Goal: Transaction & Acquisition: Purchase product/service

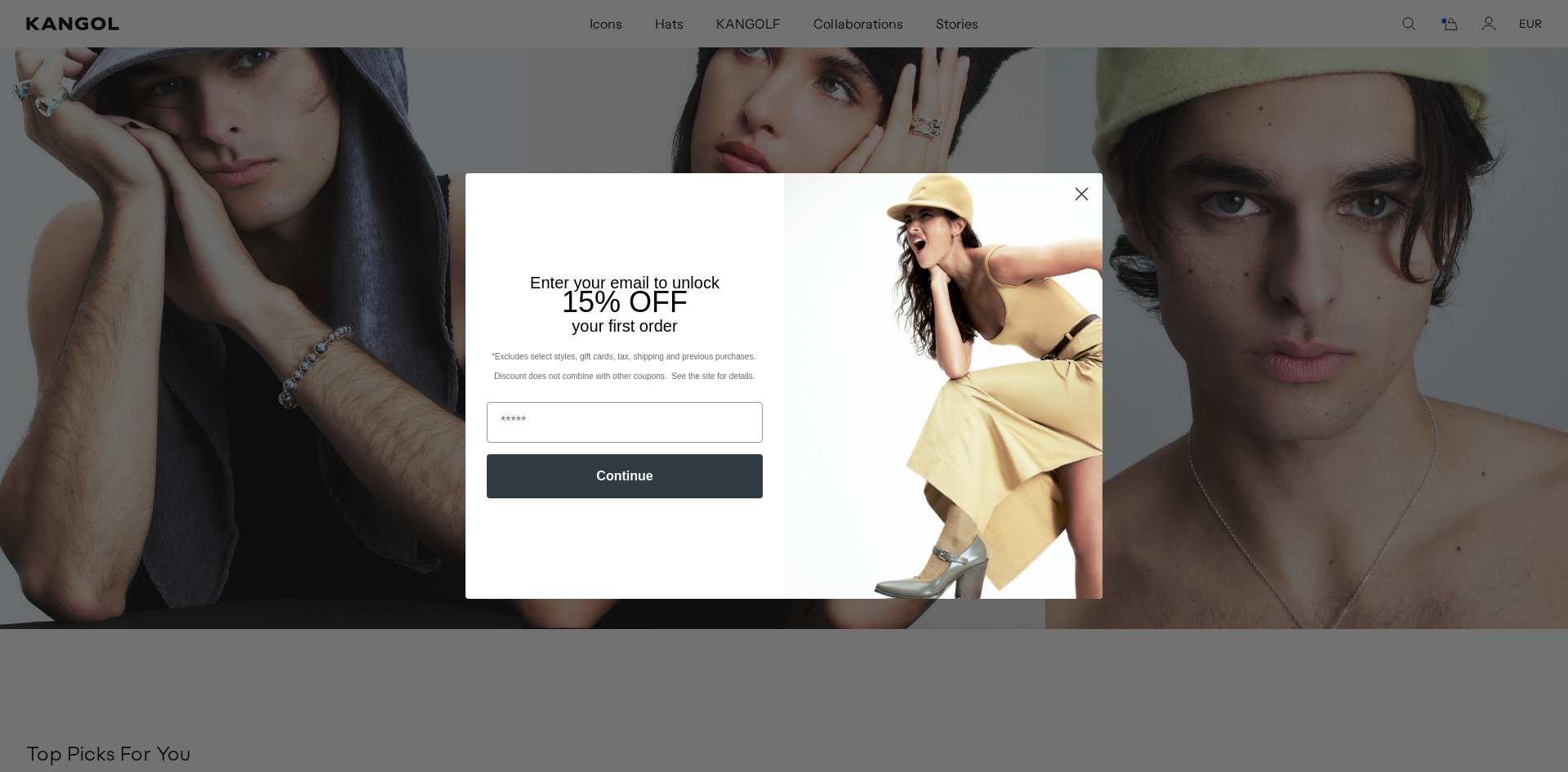
scroll to position [0, 336]
click at [1081, 191] on circle "Close dialog" at bounding box center [1082, 194] width 27 height 27
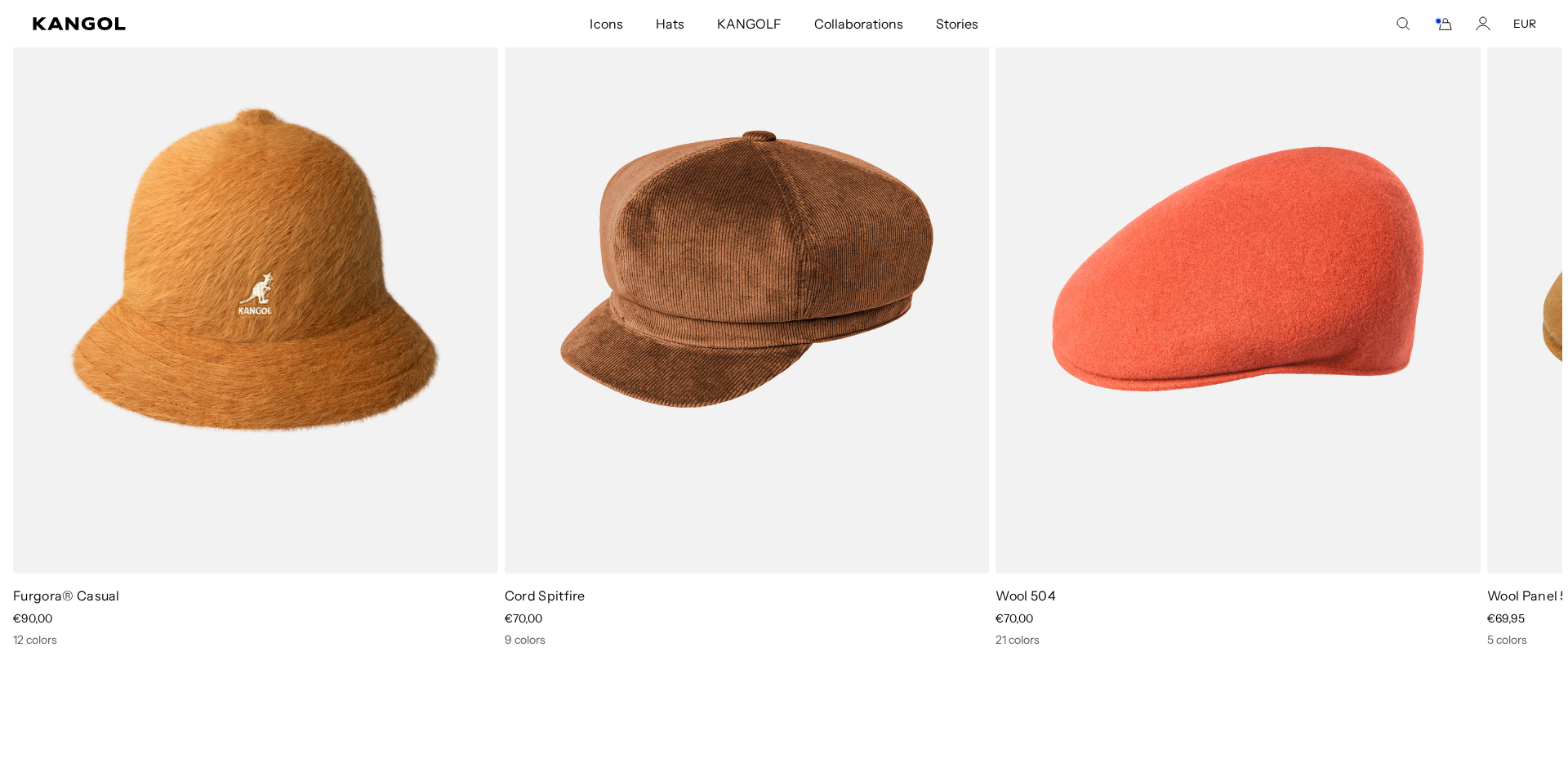
scroll to position [817, 0]
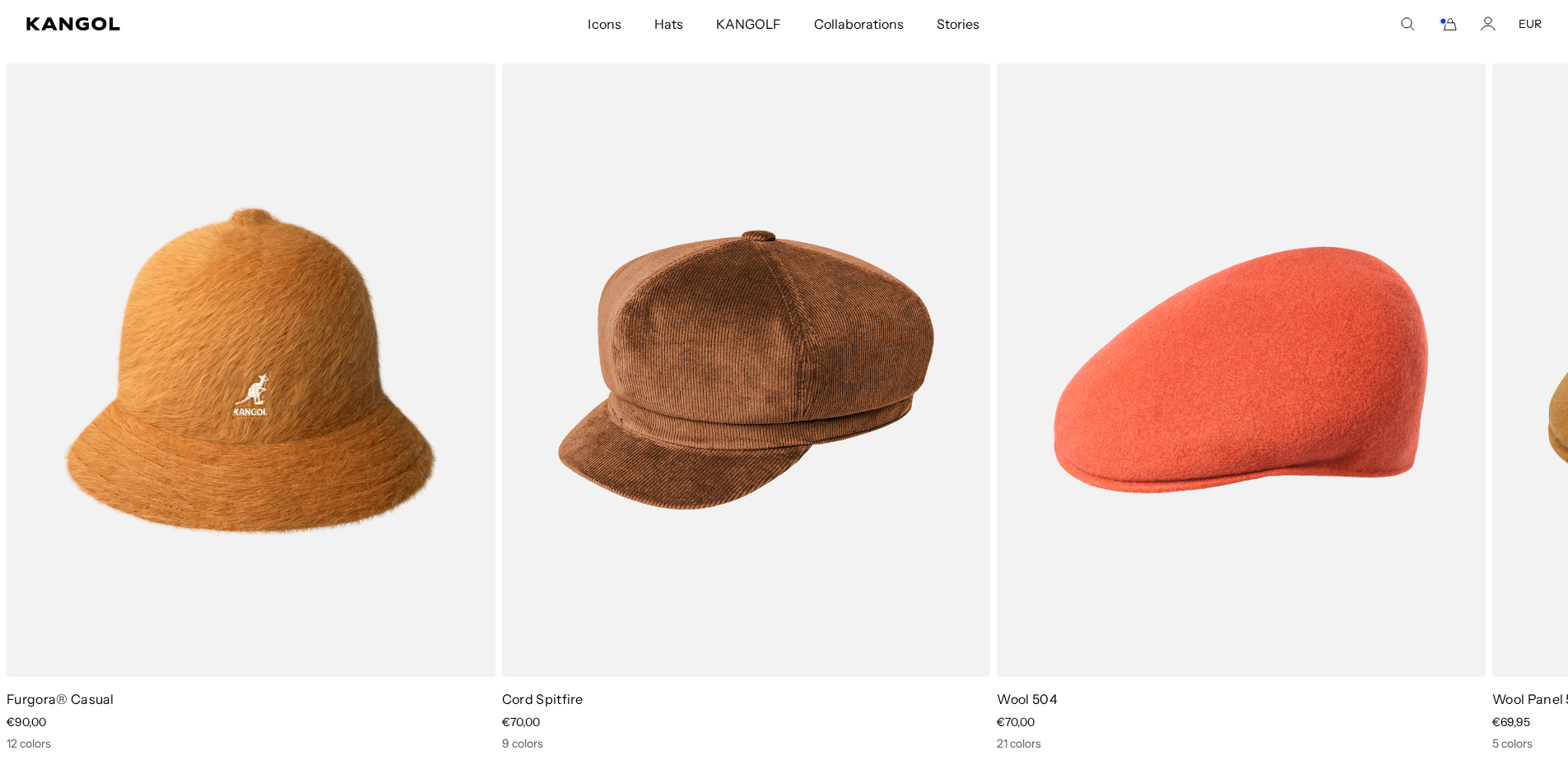
click at [1450, 28] on icon "Cart" at bounding box center [1448, 24] width 20 height 15
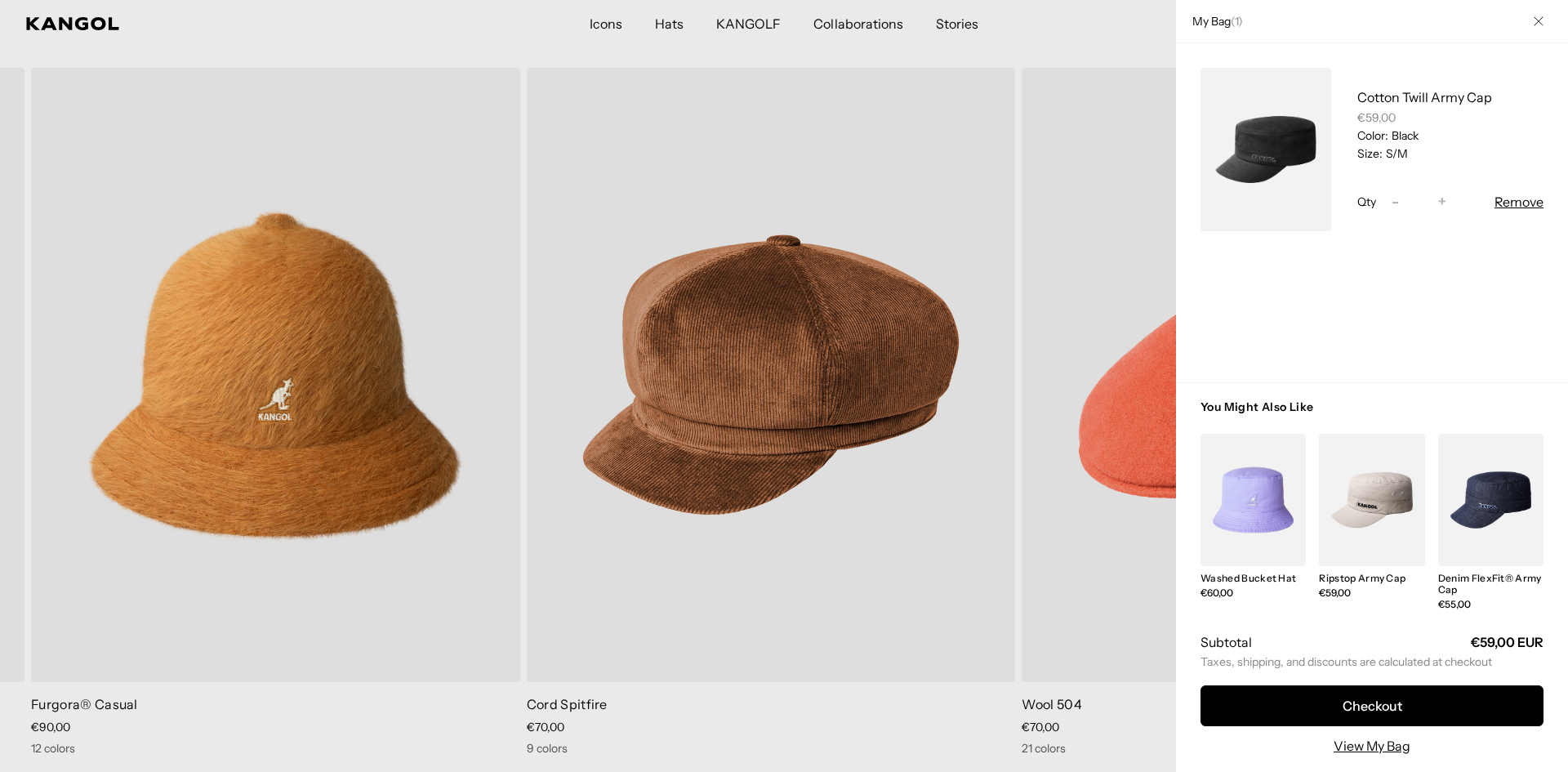
scroll to position [0, 336]
click at [1266, 159] on link "My Bag" at bounding box center [1266, 149] width 130 height 163
